Goal: Information Seeking & Learning: Learn about a topic

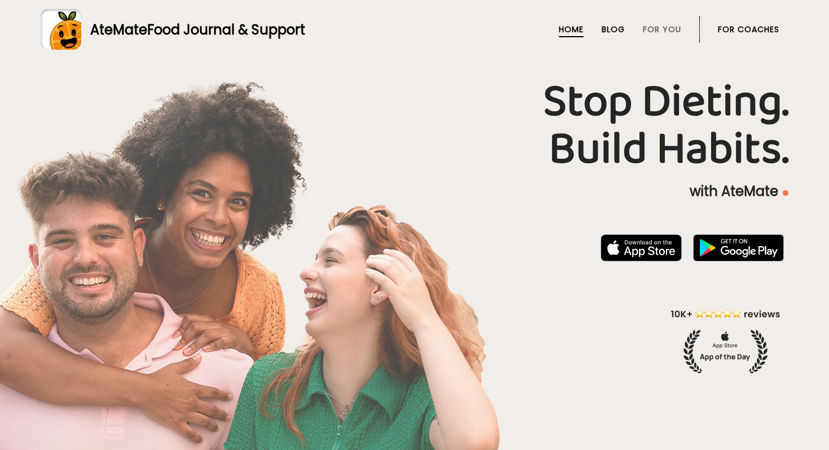
click at [611, 26] on link "Blog" at bounding box center [613, 29] width 23 height 9
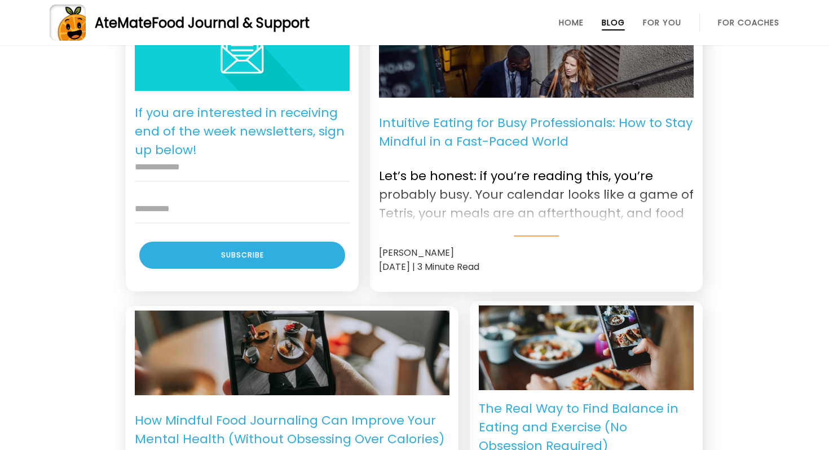
scroll to position [825, 0]
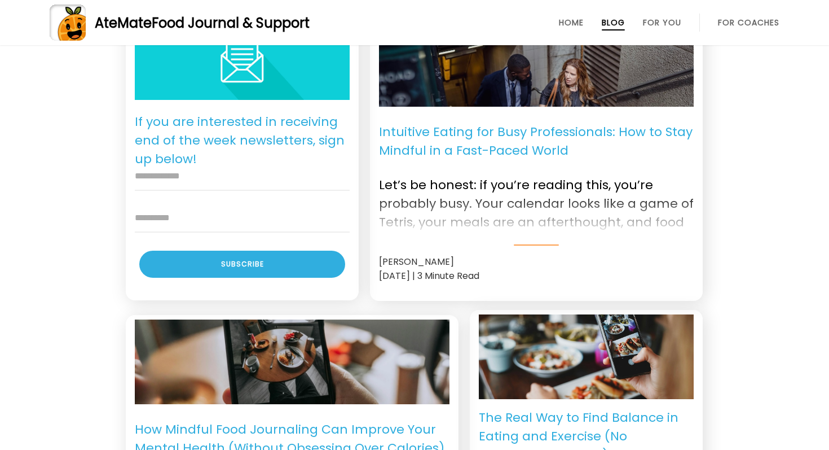
click at [491, 142] on p "Intuitive Eating for Busy Professionals: How to Stay Mindful in a Fast-Paced Wo…" at bounding box center [536, 141] width 315 height 51
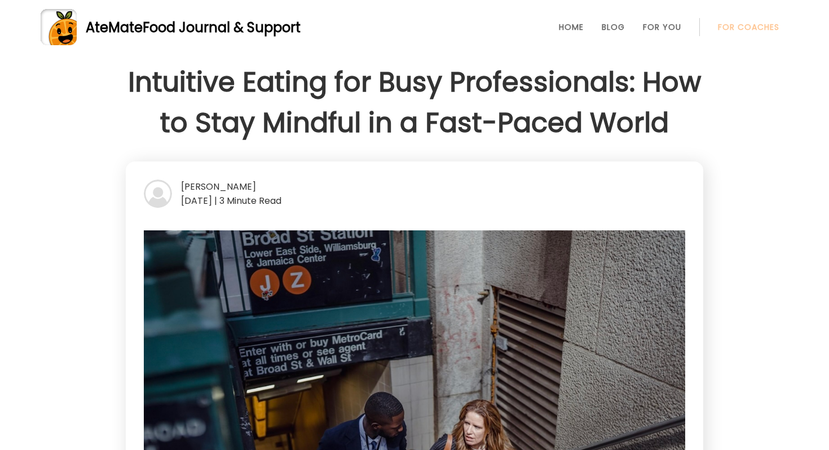
drag, startPoint x: 223, startPoint y: 189, endPoint x: 210, endPoint y: 190, distance: 13.5
click at [223, 189] on div "Ray Hau" at bounding box center [415, 186] width 542 height 14
click at [210, 190] on div "[PERSON_NAME]" at bounding box center [415, 186] width 542 height 14
click at [161, 192] on img at bounding box center [158, 193] width 28 height 28
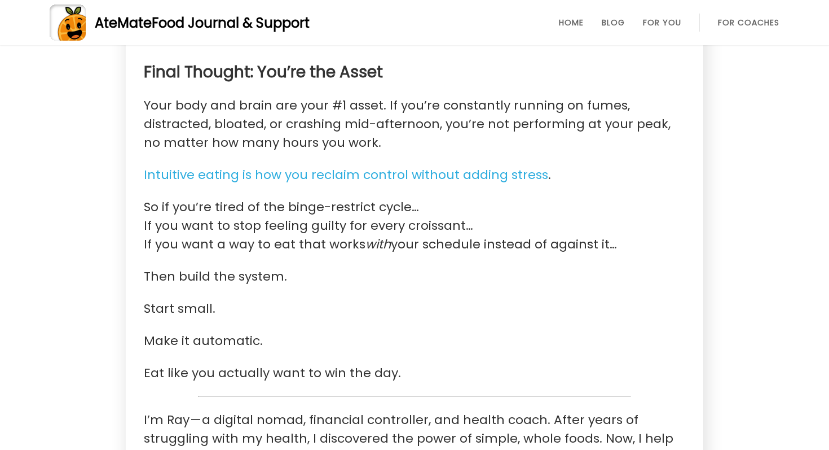
scroll to position [2315, 0]
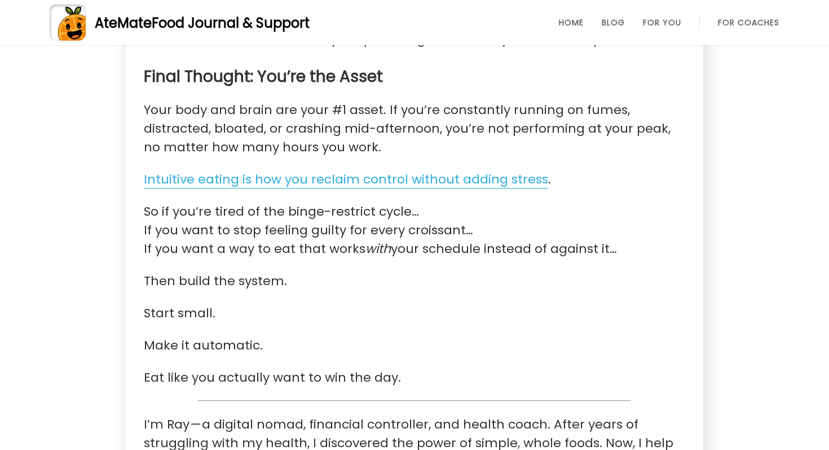
click at [366, 170] on link "Intuitive eating is how you reclaim control without adding stress" at bounding box center [346, 179] width 404 height 18
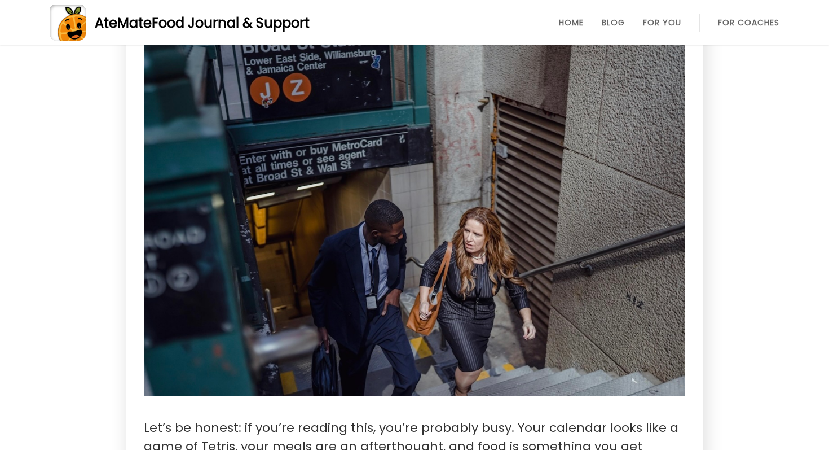
scroll to position [100, 0]
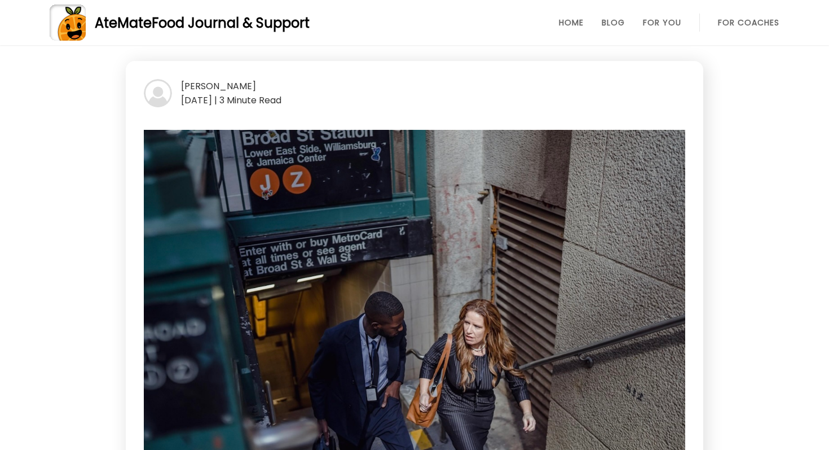
click at [165, 20] on span "Food Journal & Support" at bounding box center [231, 23] width 158 height 19
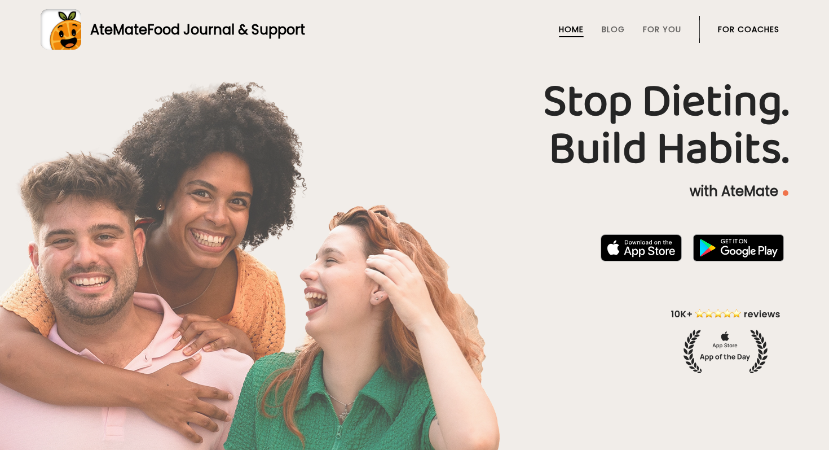
click at [72, 15] on div at bounding box center [414, 225] width 829 height 450
click at [637, 241] on img at bounding box center [641, 247] width 81 height 27
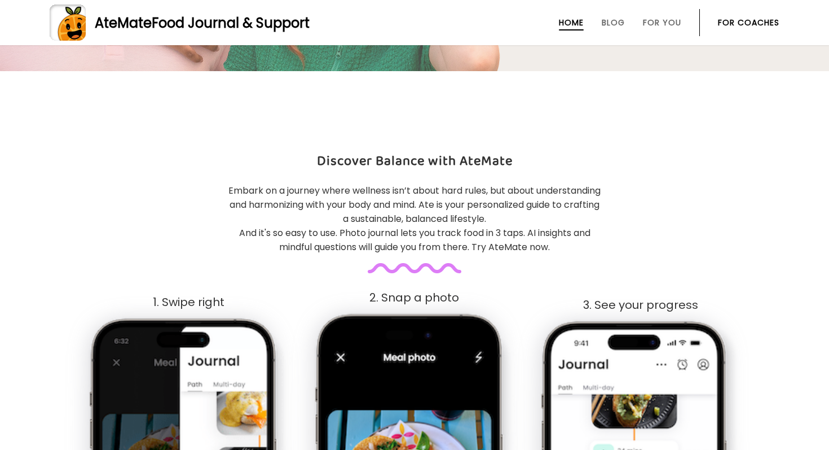
scroll to position [438, 0]
